Goal: Transaction & Acquisition: Purchase product/service

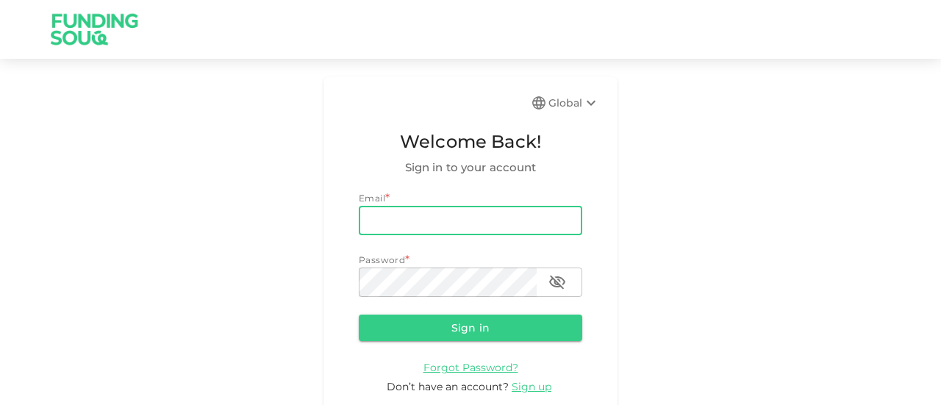
click at [423, 215] on input "email" at bounding box center [470, 220] width 223 height 29
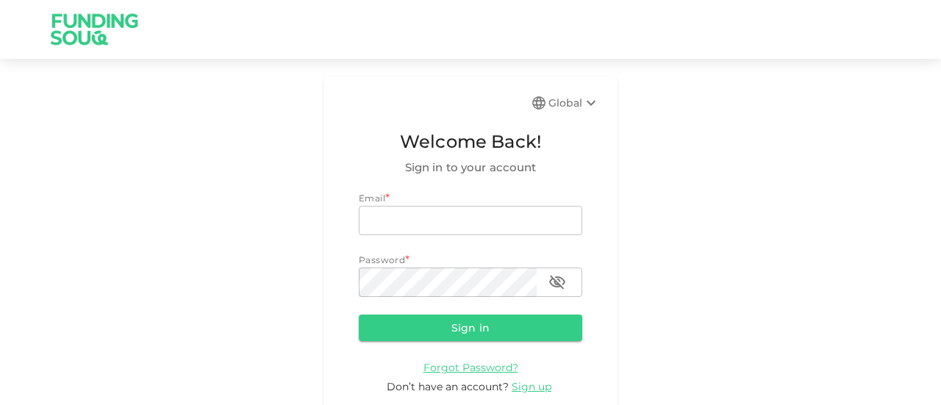
type input "[EMAIL_ADDRESS][DOMAIN_NAME]"
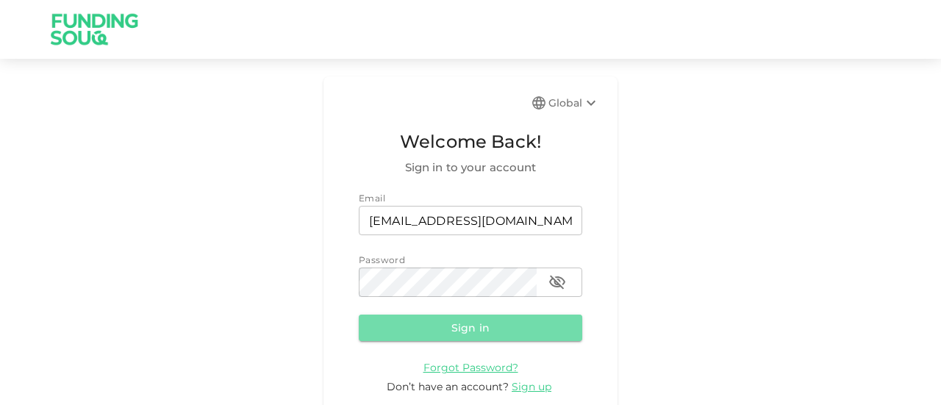
click at [481, 325] on button "Sign in" at bounding box center [470, 328] width 223 height 26
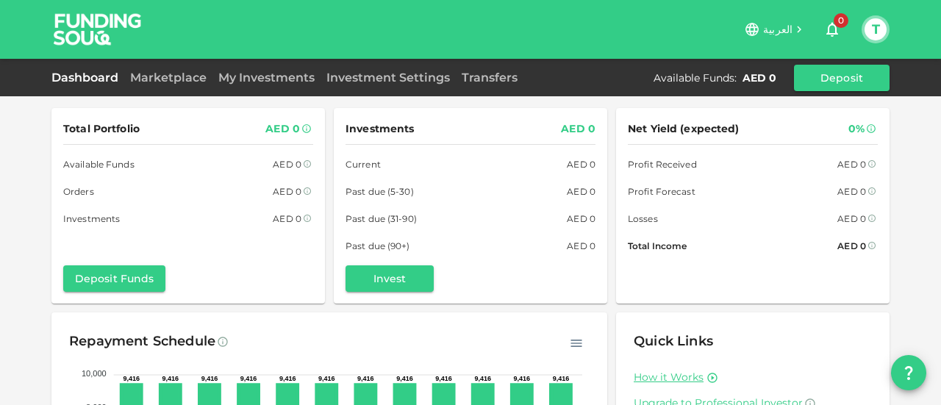
click at [168, 68] on div "Dashboard Marketplace My Investments Investment Settings Transfers Available Fu…" at bounding box center [470, 78] width 838 height 26
click at [171, 76] on link "Marketplace" at bounding box center [168, 78] width 88 height 14
